Goal: Check status: Check status

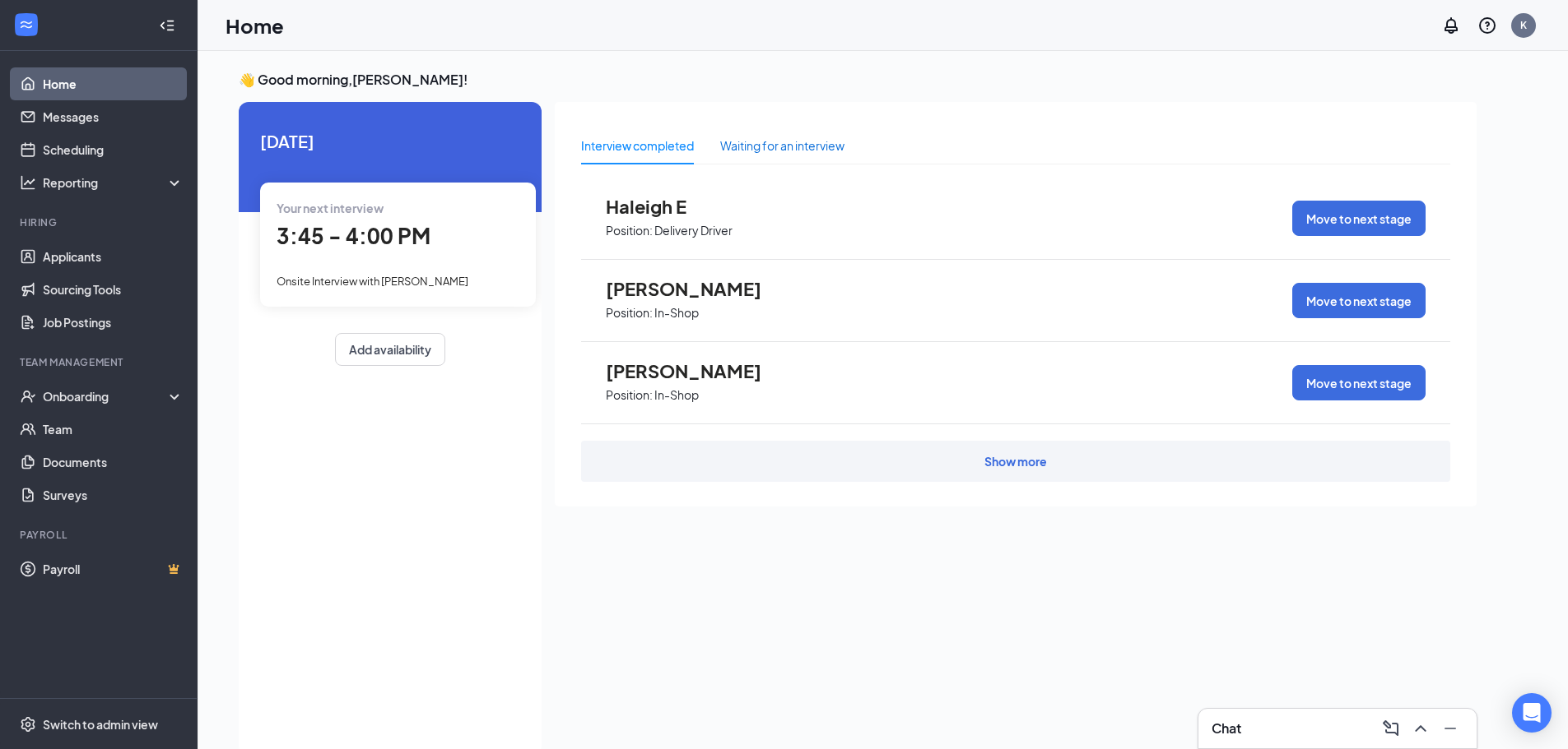
click at [803, 140] on div "Waiting for an interview" at bounding box center [782, 146] width 124 height 18
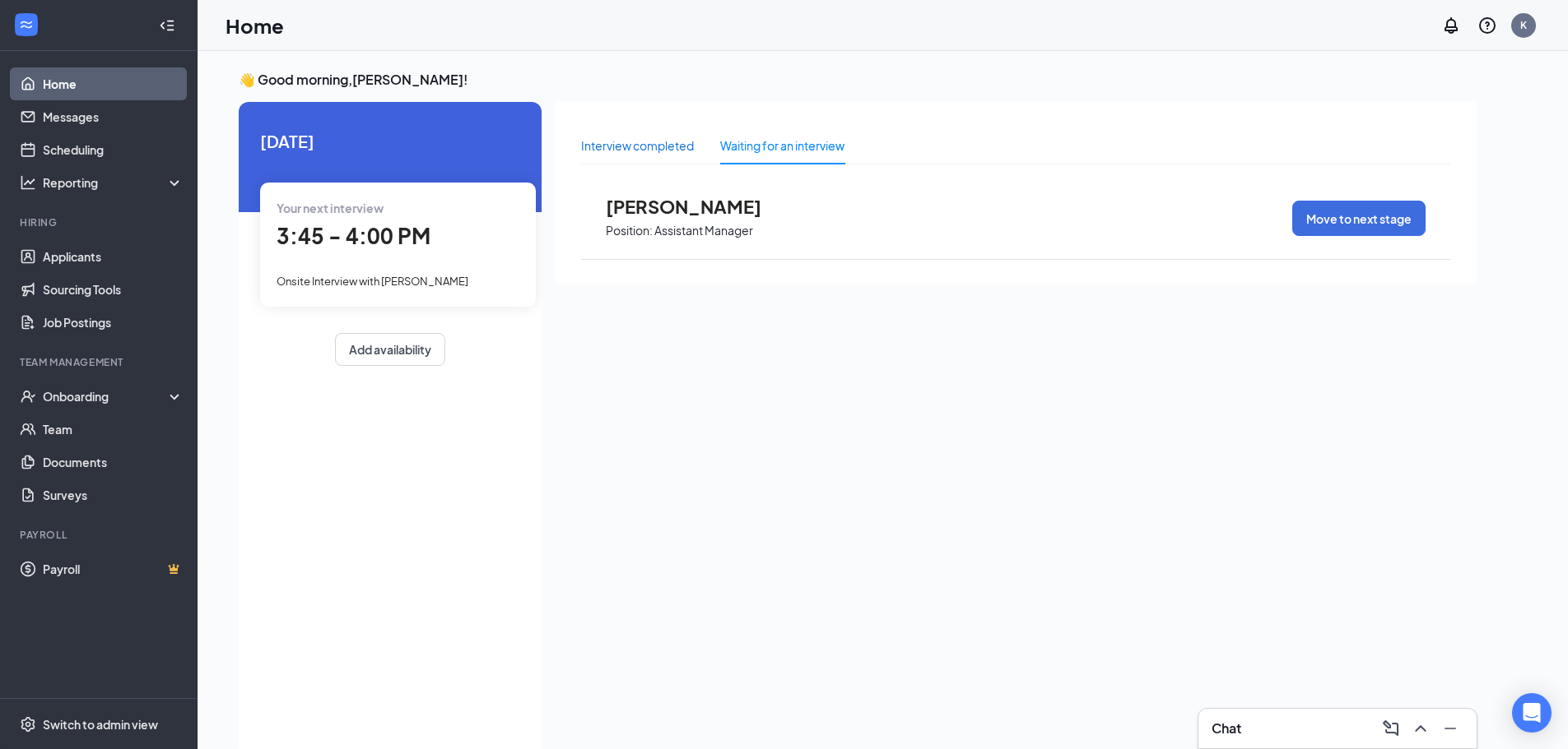
click at [638, 145] on div "Interview completed" at bounding box center [637, 146] width 112 height 18
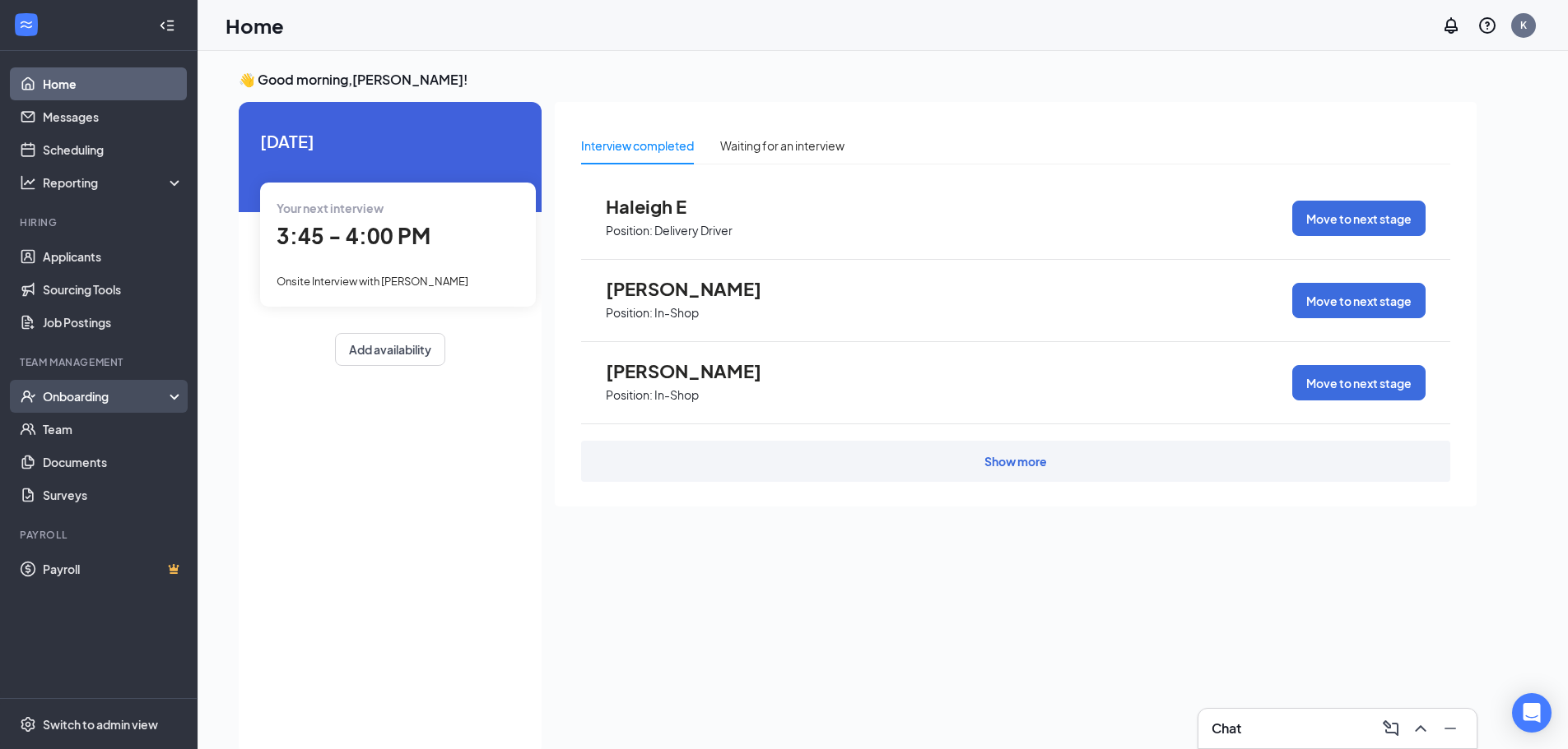
click at [119, 387] on div "Onboarding" at bounding box center [99, 397] width 197 height 33
click at [152, 390] on div "Onboarding" at bounding box center [106, 396] width 127 height 17
click at [161, 28] on icon "Collapse" at bounding box center [167, 26] width 17 height 17
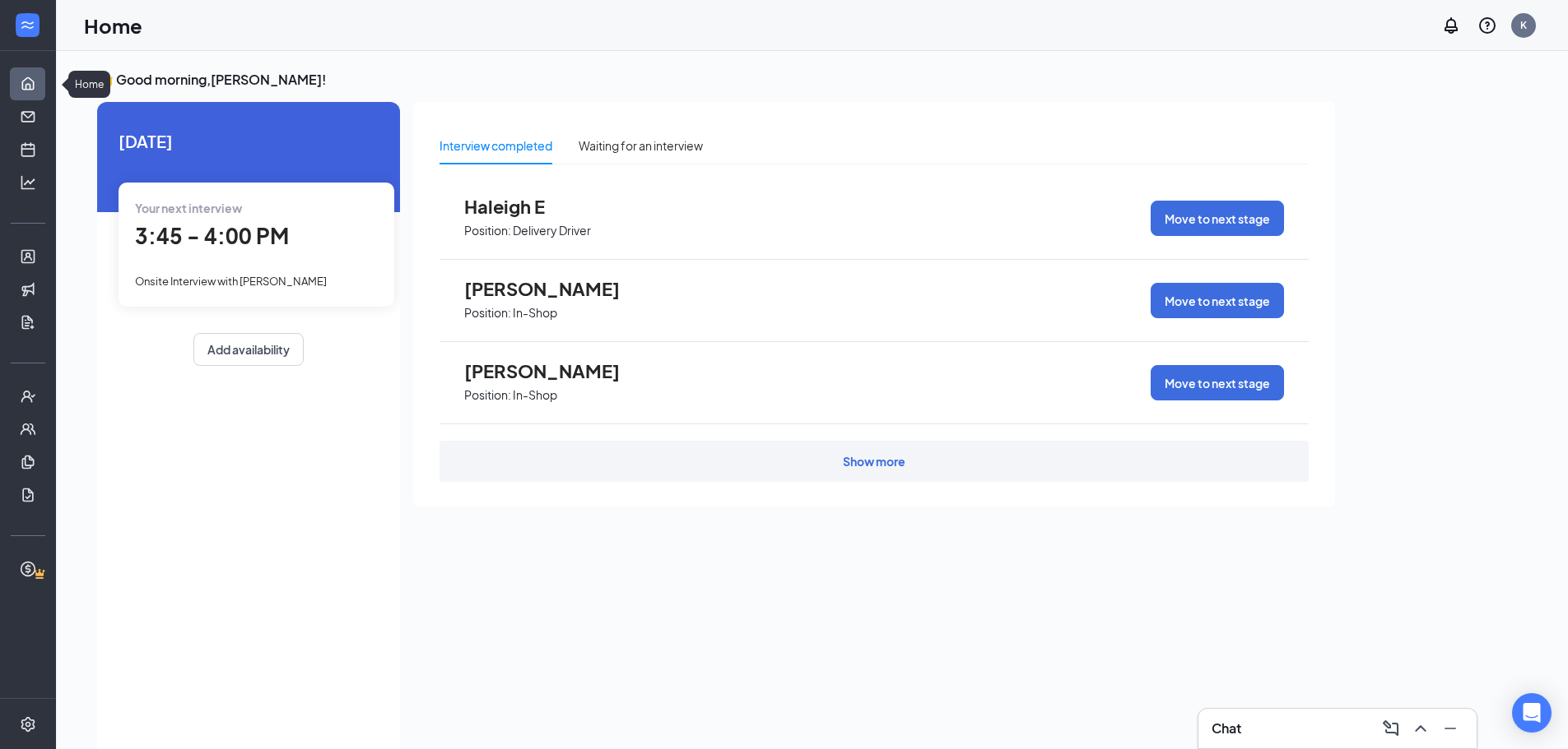
click at [42, 79] on link "Home" at bounding box center [51, 84] width 17 height 33
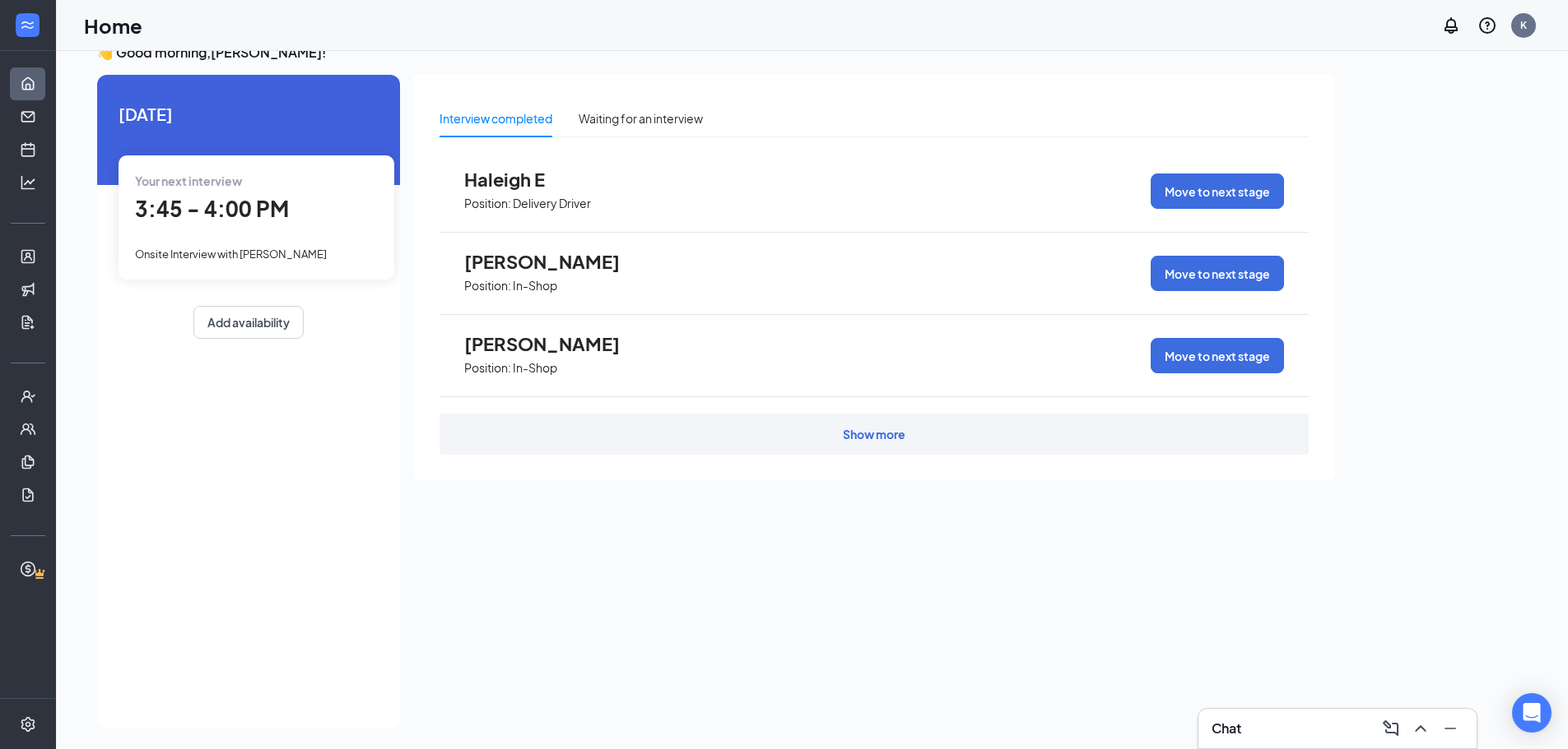
scroll to position [35, 0]
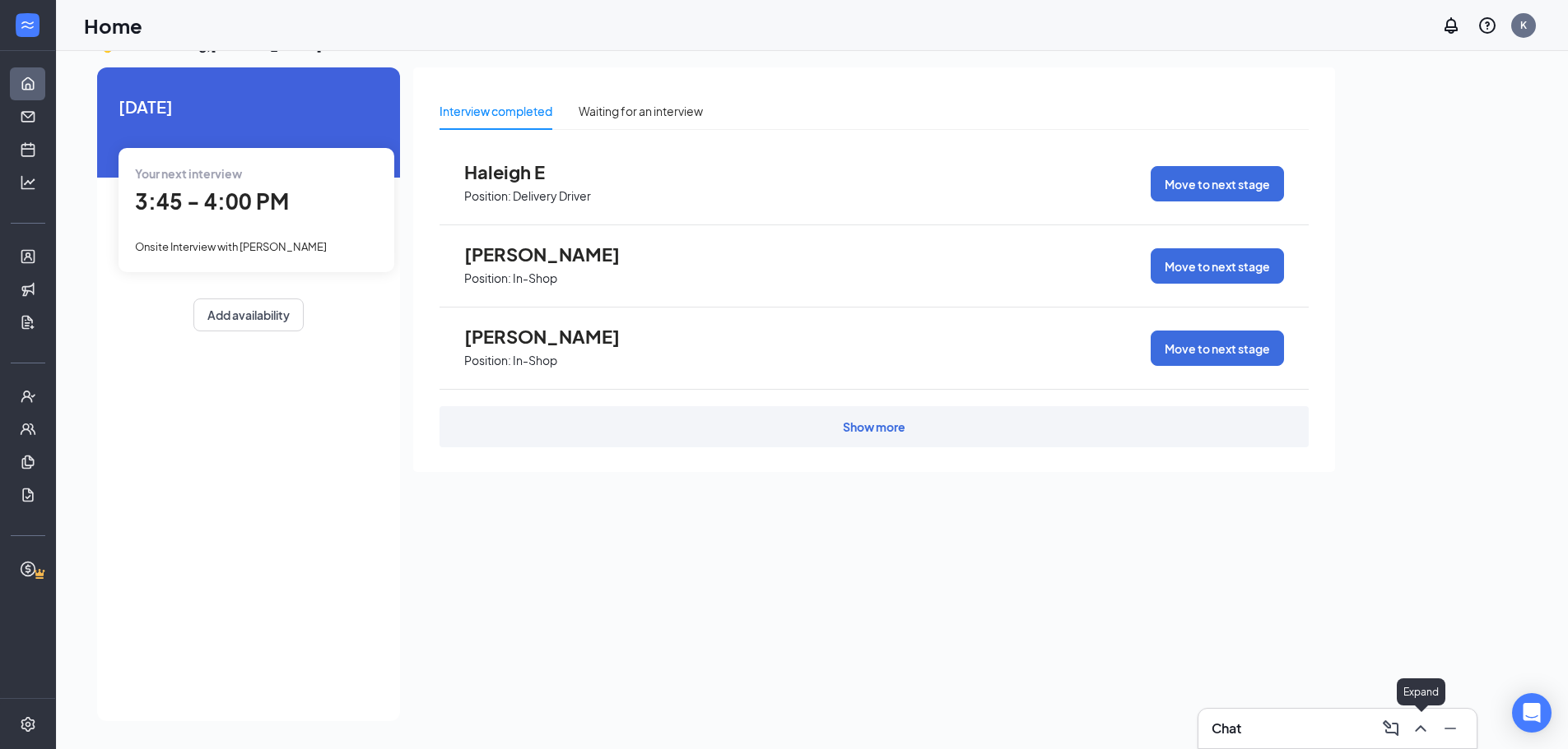
click at [1418, 724] on icon "ChevronUp" at bounding box center [1420, 728] width 19 height 19
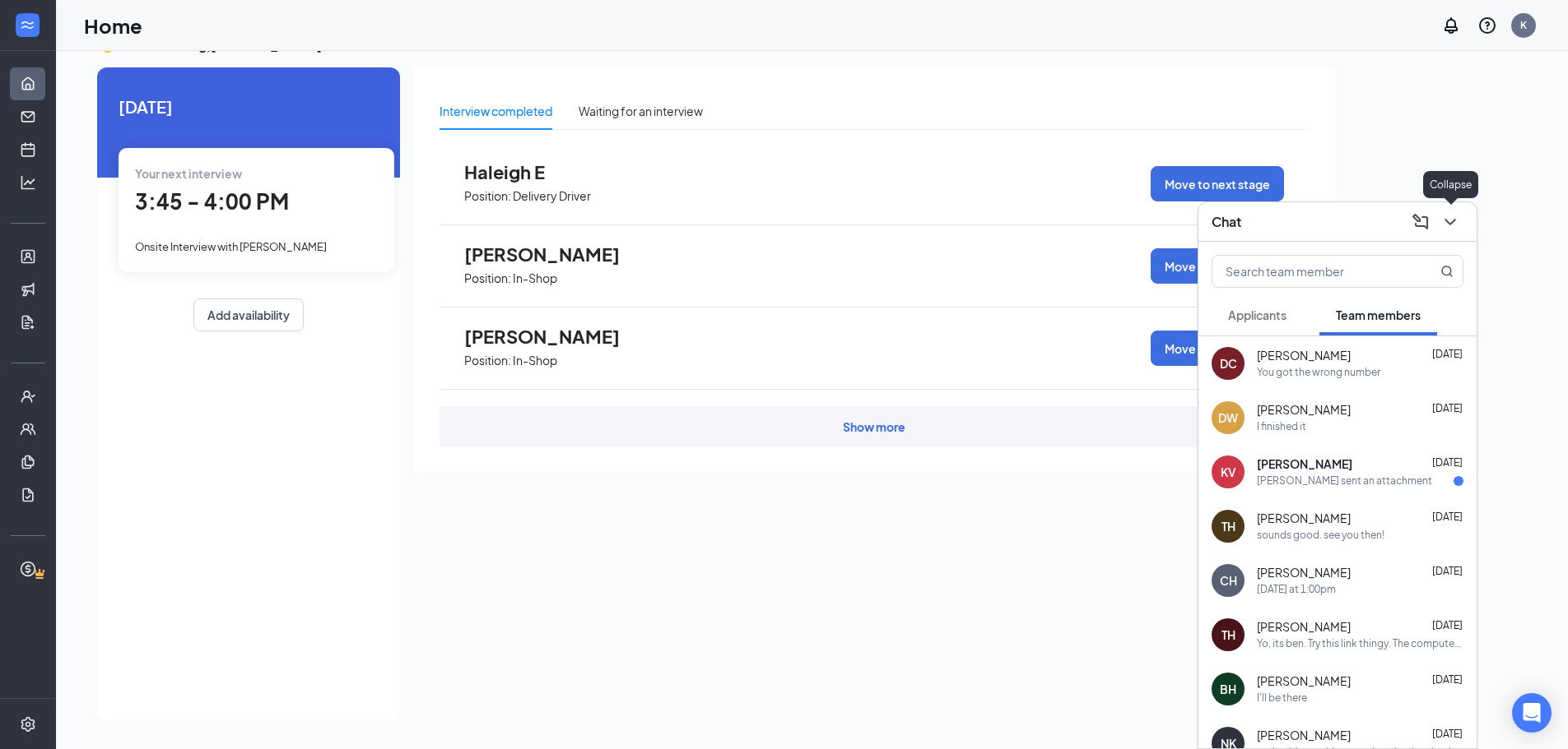
click at [1440, 217] on button at bounding box center [1450, 222] width 27 height 27
